Goal: Check status: Check status

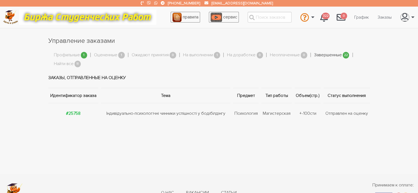
click at [338, 56] on link "Завершенные" at bounding box center [328, 55] width 28 height 7
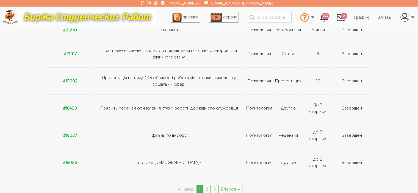
scroll to position [272, 0]
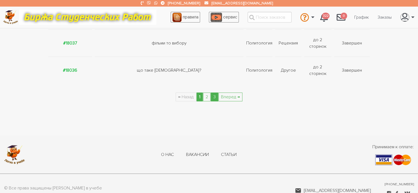
click at [216, 93] on link "3" at bounding box center [214, 97] width 7 height 9
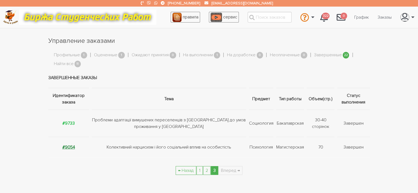
click at [75, 148] on strong "#9054" at bounding box center [68, 148] width 13 height 6
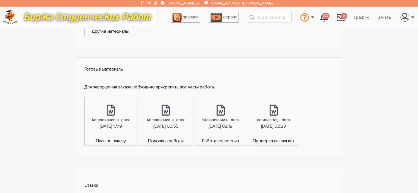
scroll to position [266, 0]
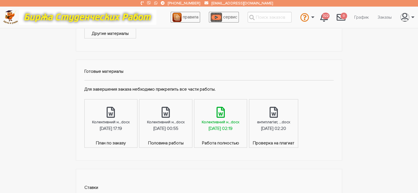
click at [233, 127] on div "[DATE] 02:19" at bounding box center [221, 128] width 24 height 7
